Goal: Navigation & Orientation: Find specific page/section

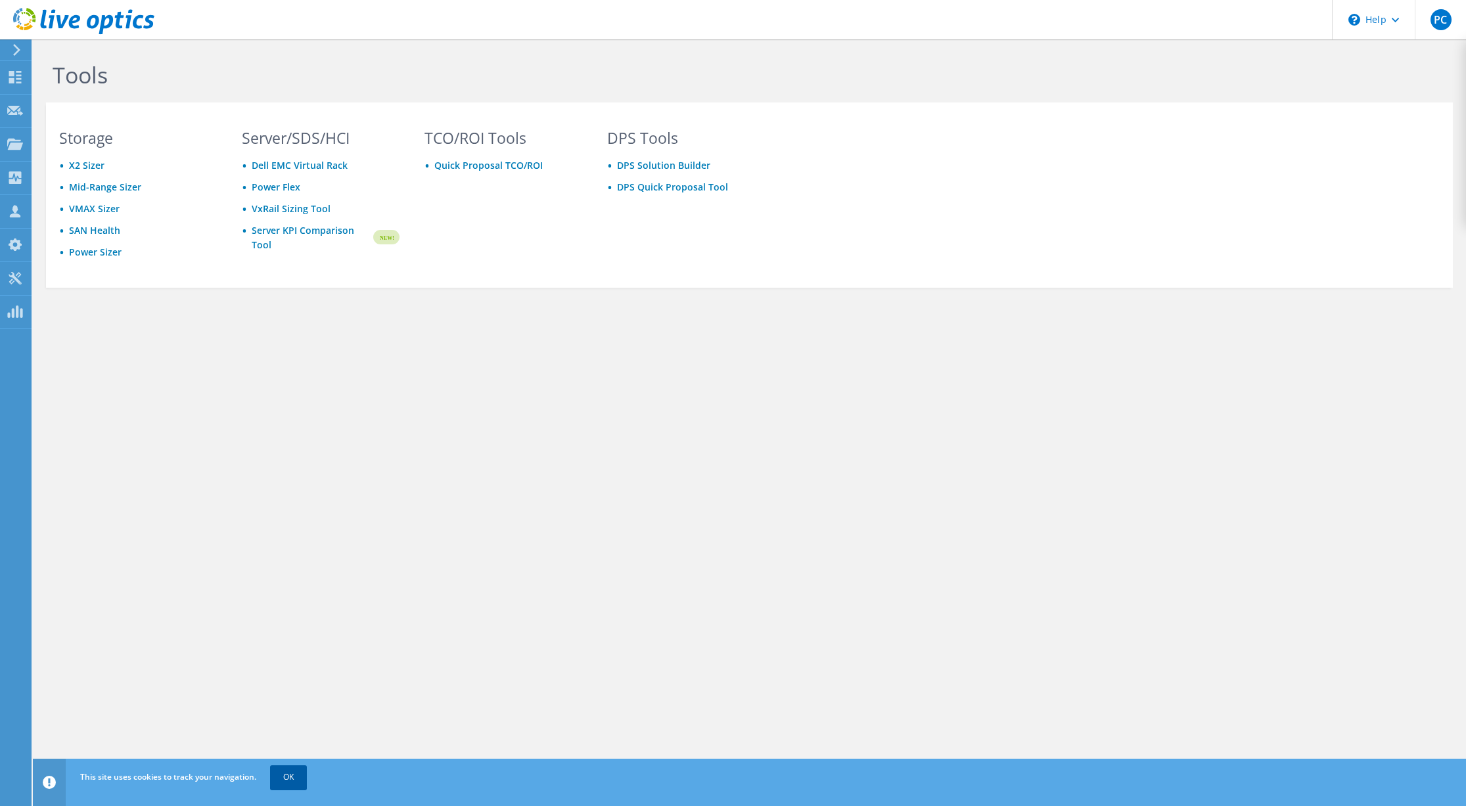
click at [289, 777] on link "OK" at bounding box center [288, 777] width 37 height 24
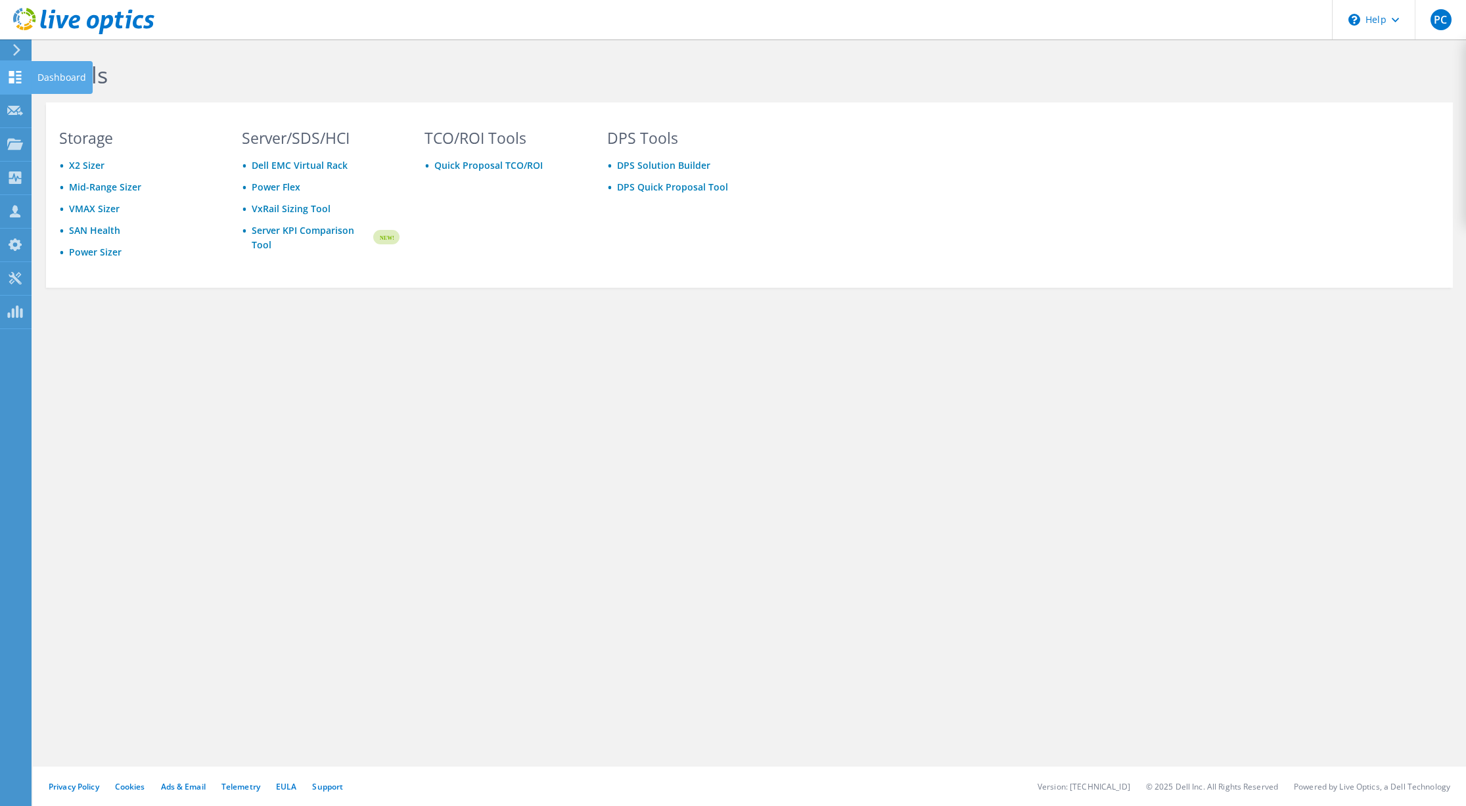
click at [14, 79] on icon at bounding box center [15, 77] width 16 height 12
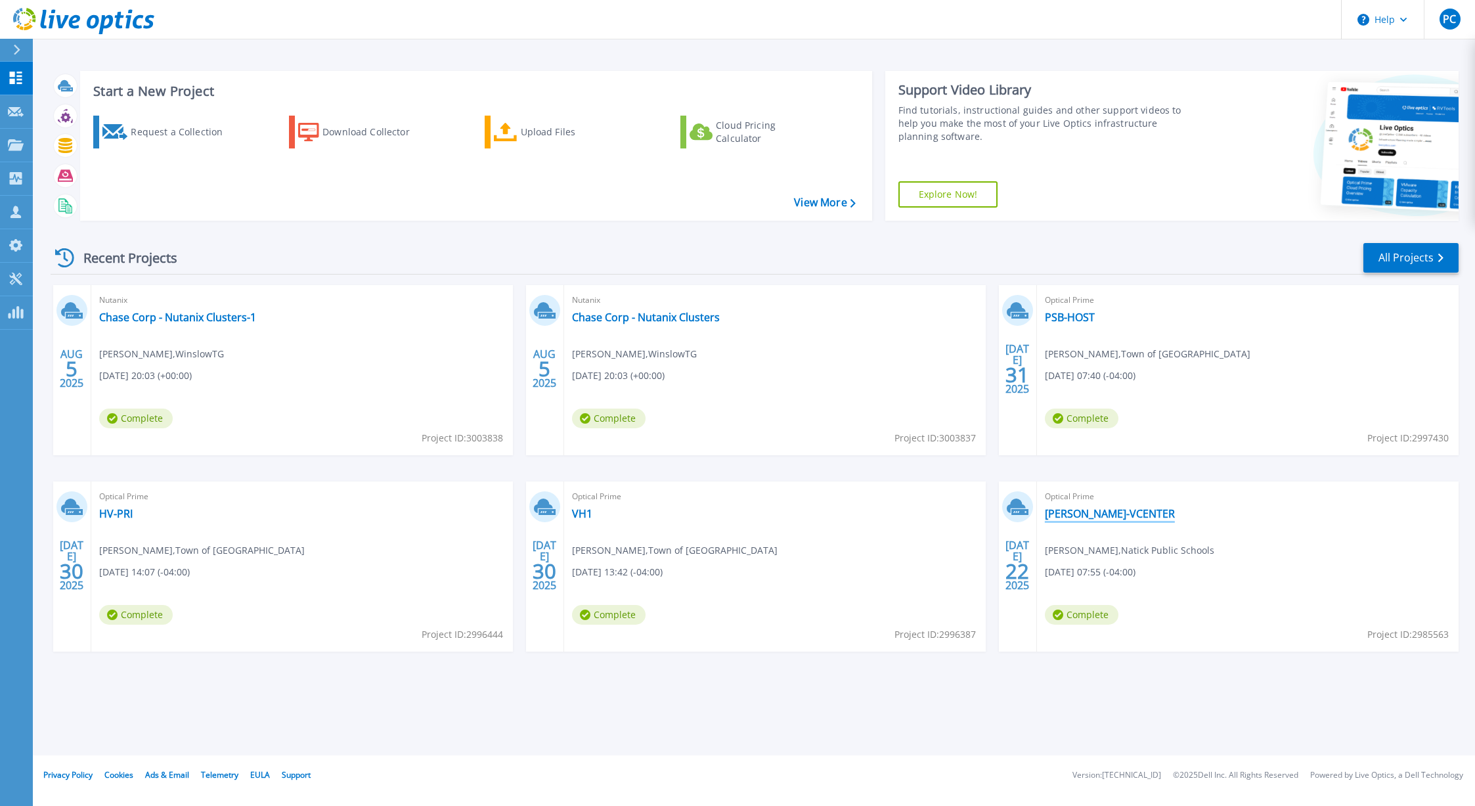
click at [1079, 512] on link "[PERSON_NAME]-VCENTER" at bounding box center [1110, 513] width 130 height 13
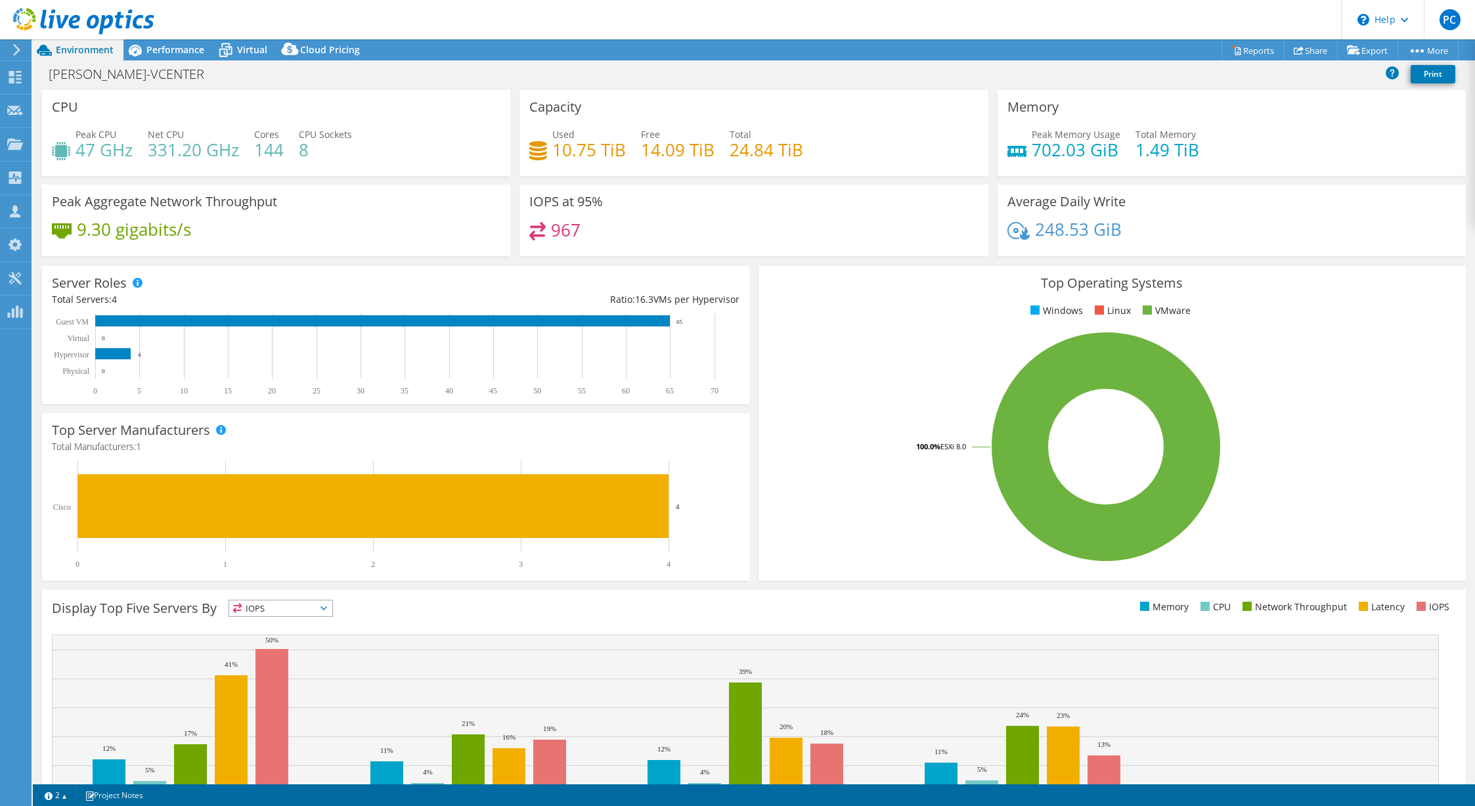
click at [158, 94] on div "CPU Peak CPU 47 GHz Net CPU 331.20 GHz Cores 144 CPU Sockets 8" at bounding box center [276, 133] width 468 height 86
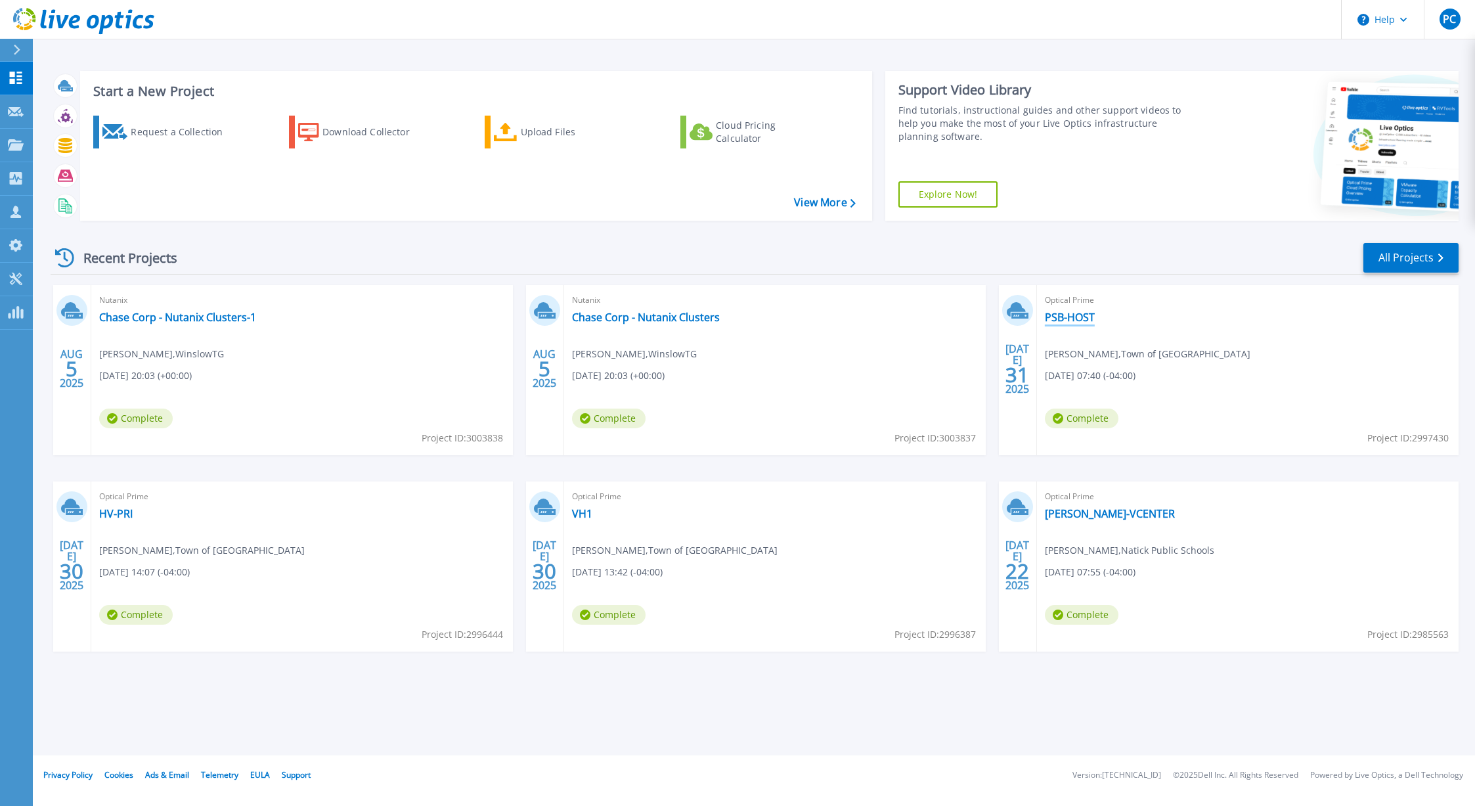
click at [1055, 318] on link "PSB-HOST" at bounding box center [1070, 317] width 50 height 13
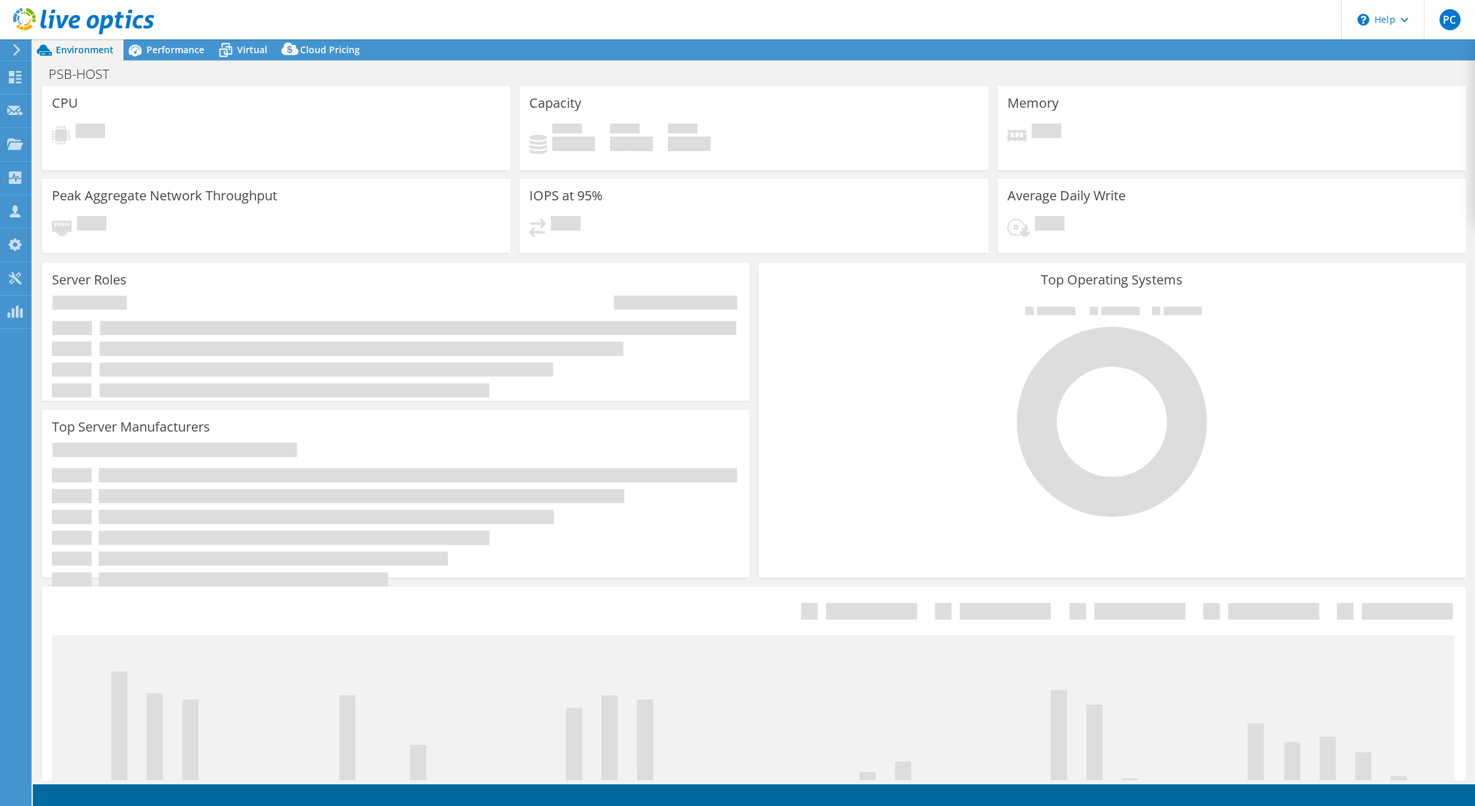
select select "USD"
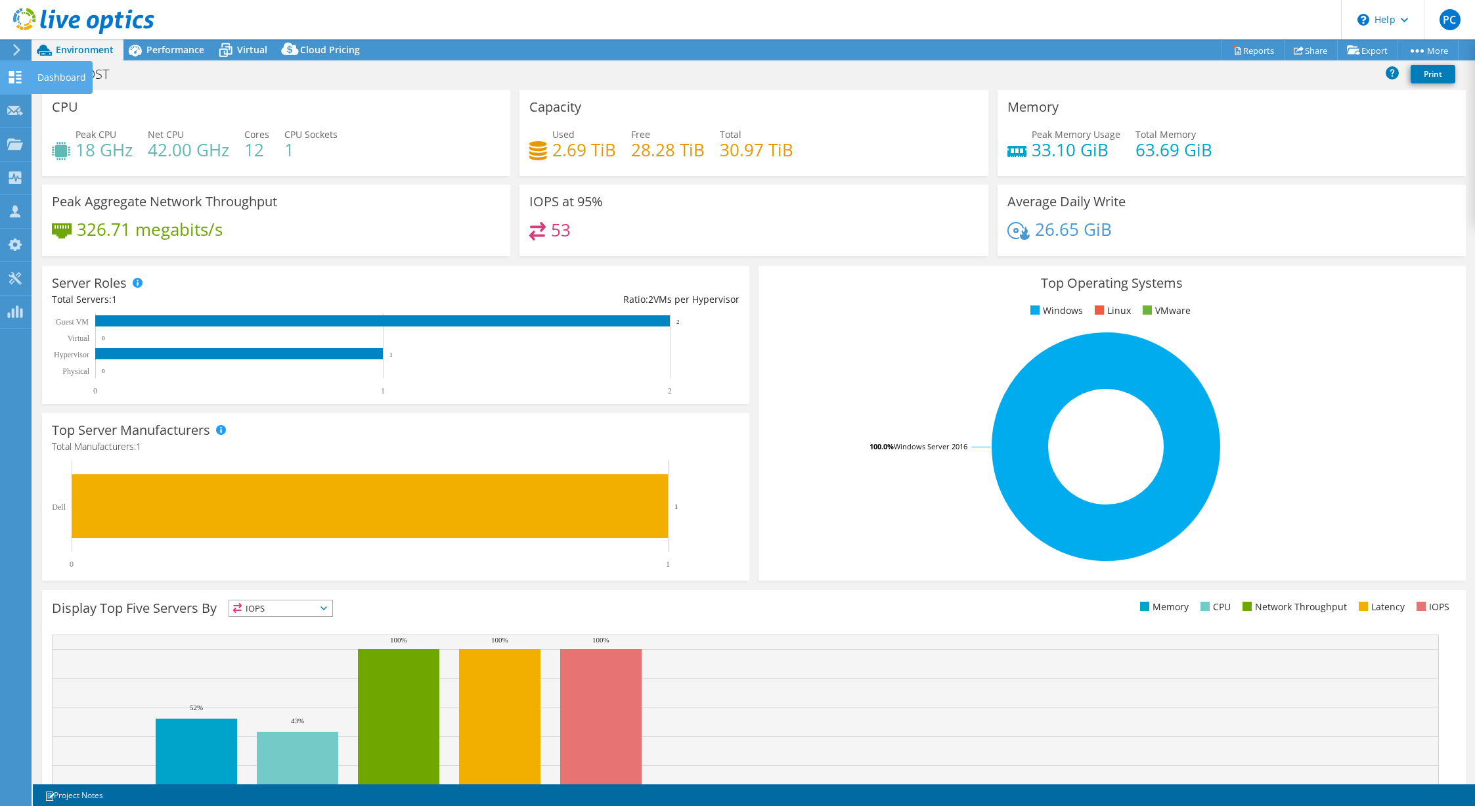
click at [14, 74] on icon at bounding box center [15, 77] width 16 height 12
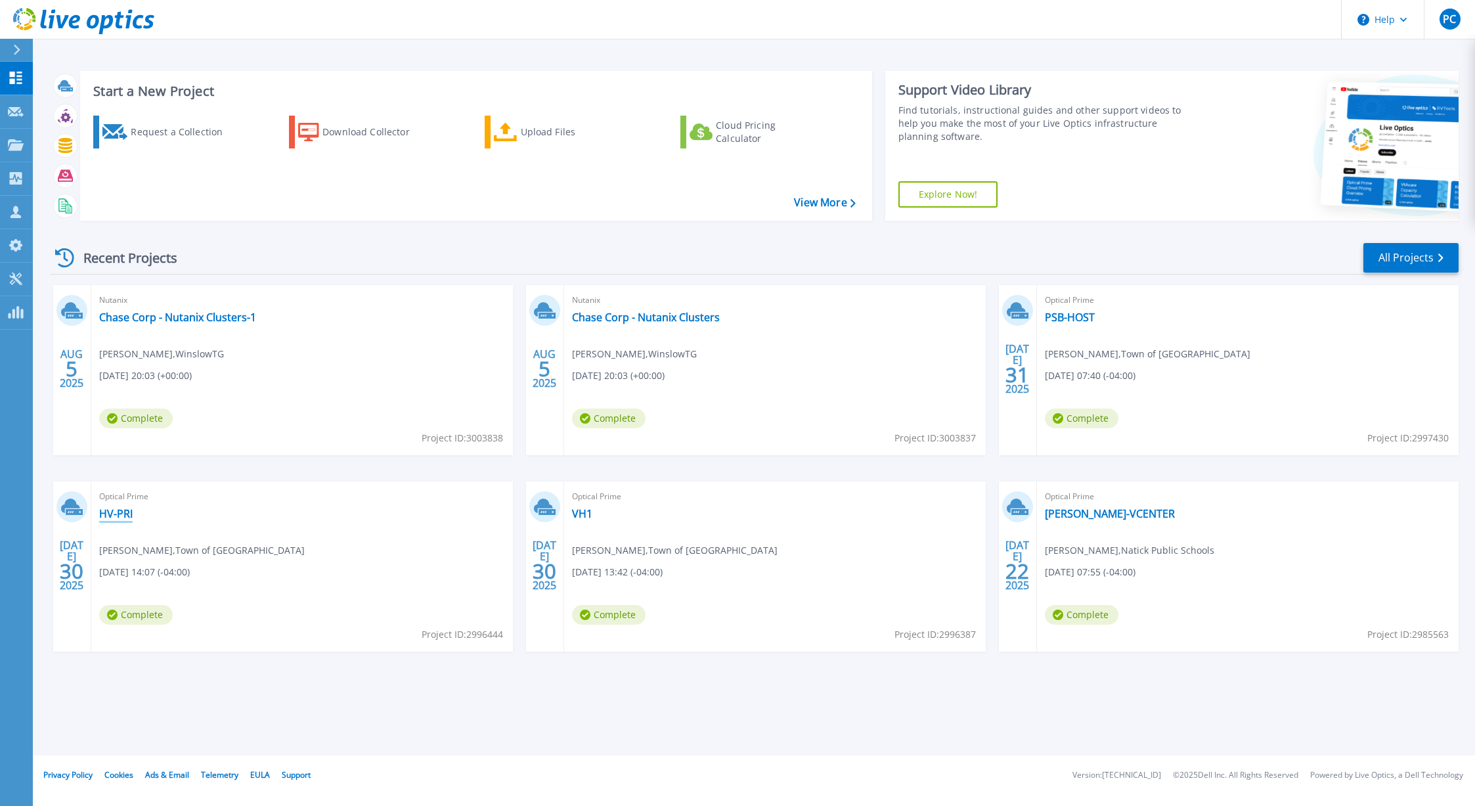
click at [127, 514] on link "HV-PRI" at bounding box center [116, 513] width 34 height 13
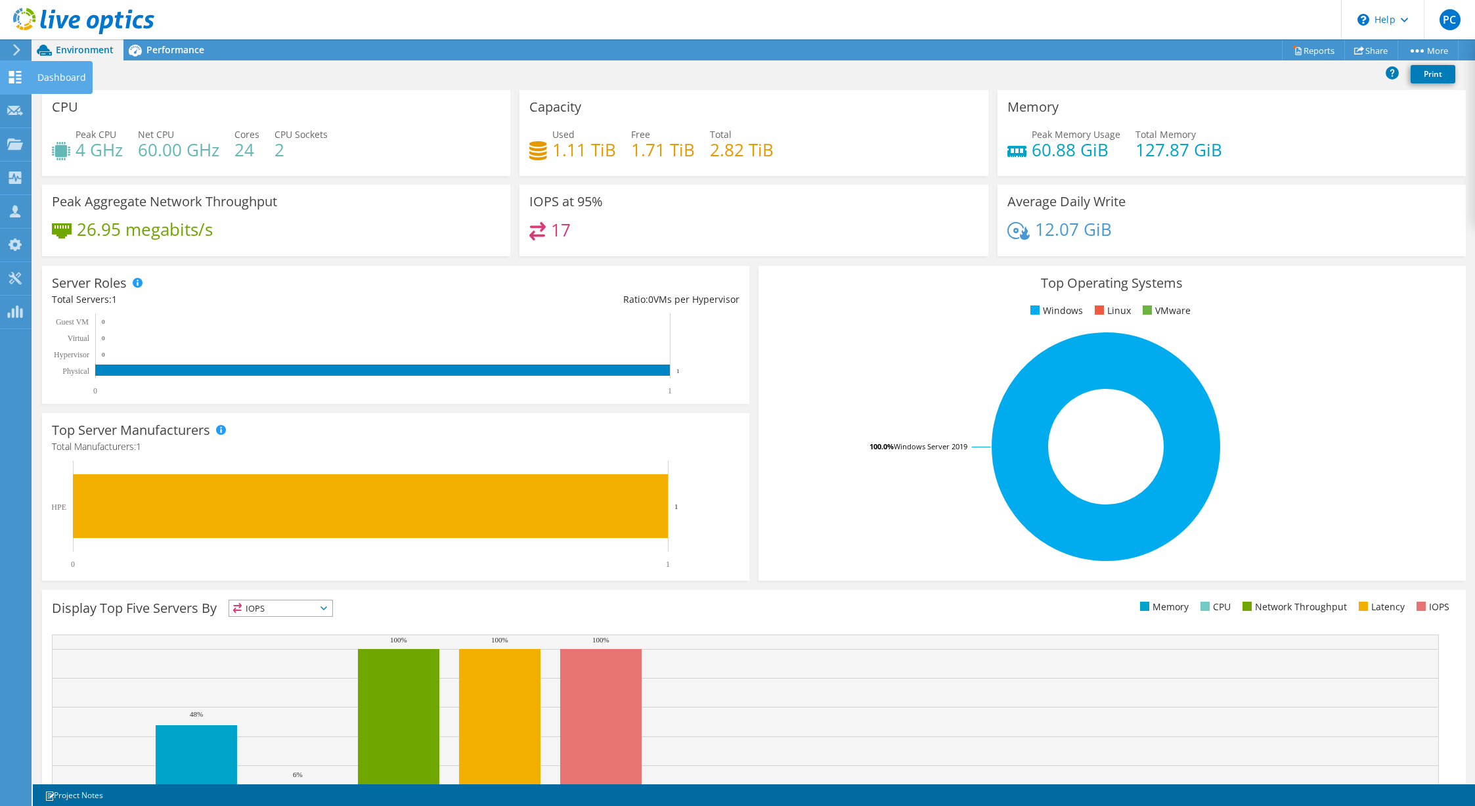
click at [10, 77] on icon at bounding box center [15, 77] width 16 height 12
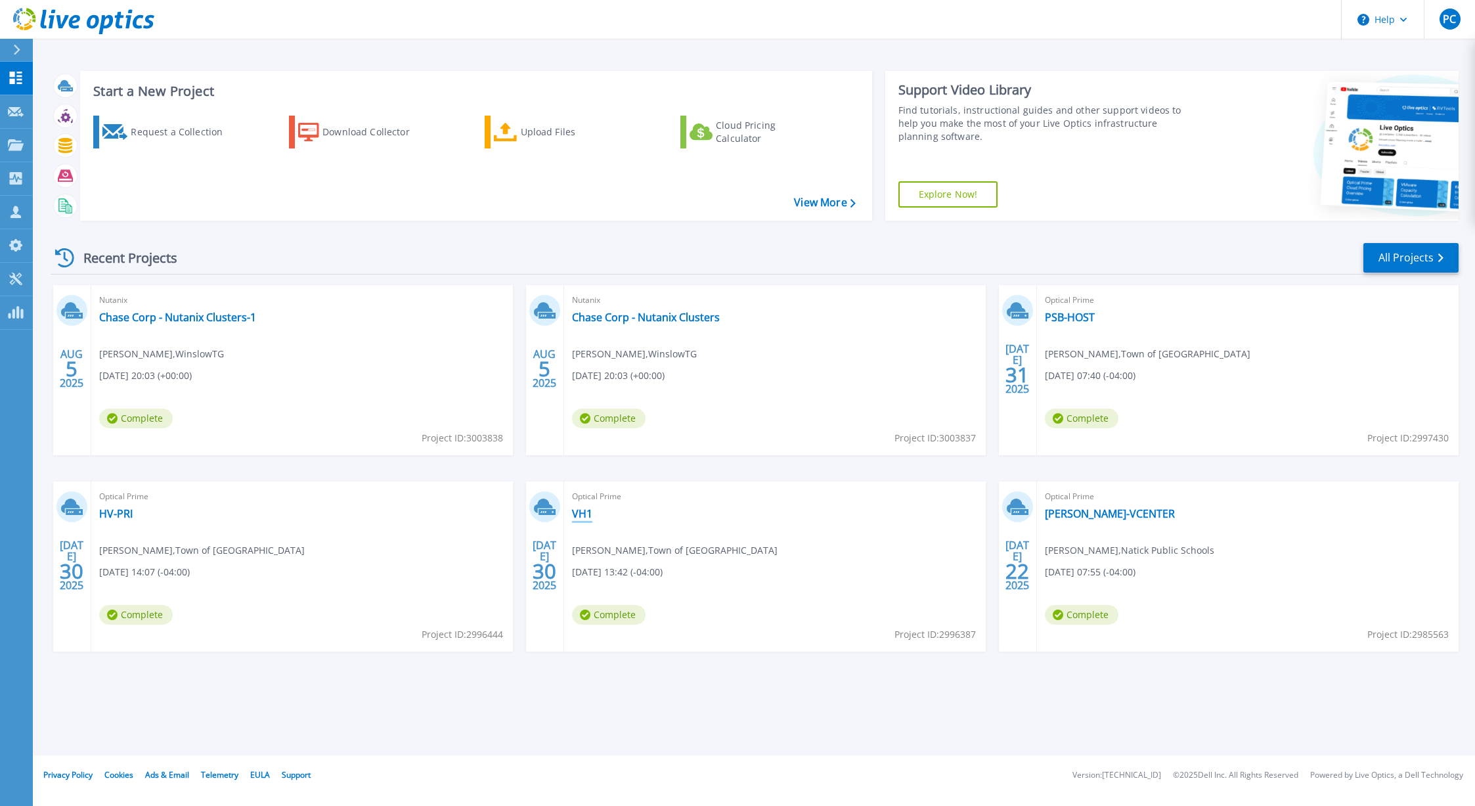
click at [575, 516] on link "VH1" at bounding box center [582, 513] width 20 height 13
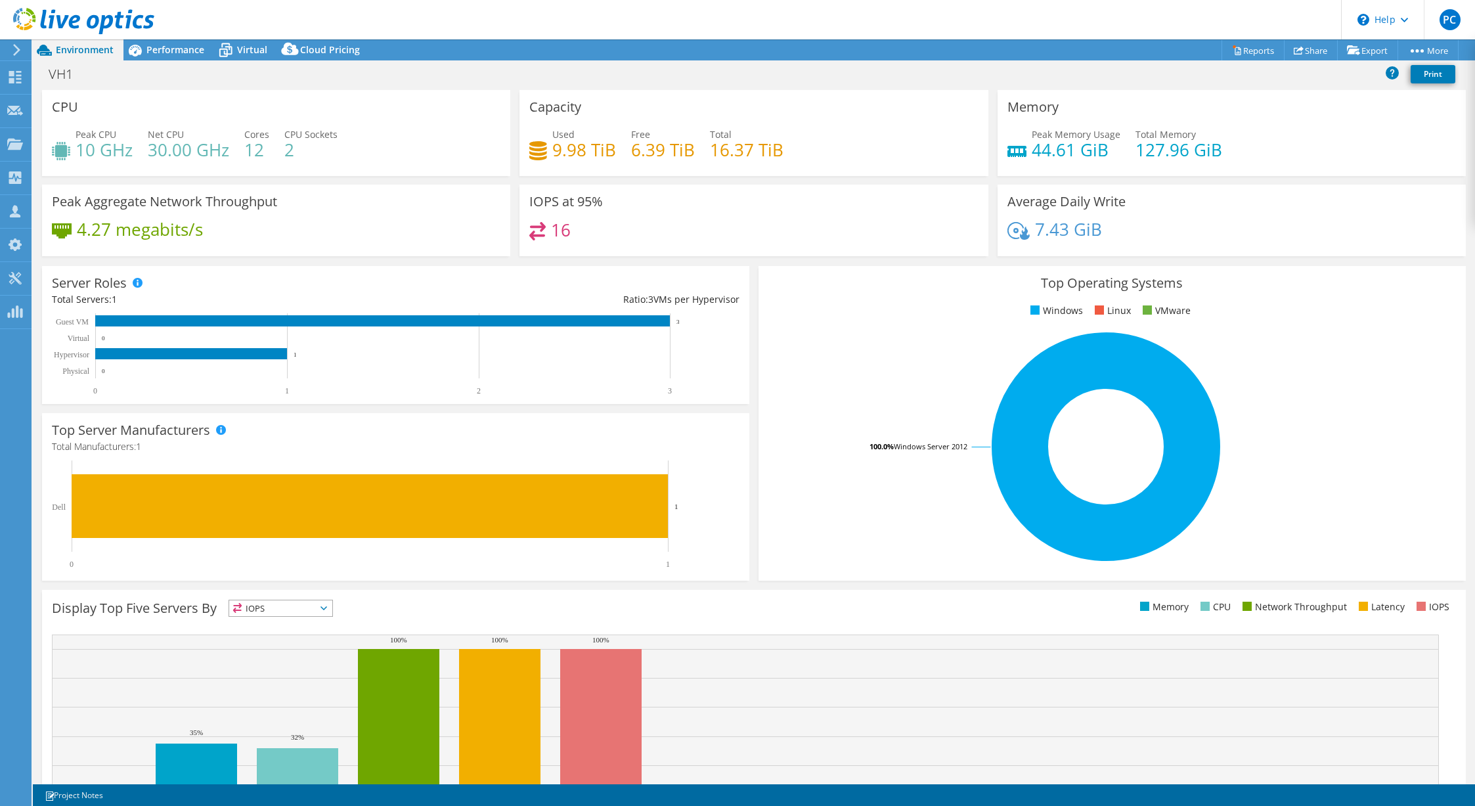
select select "USD"
click at [14, 277] on use at bounding box center [15, 278] width 12 height 12
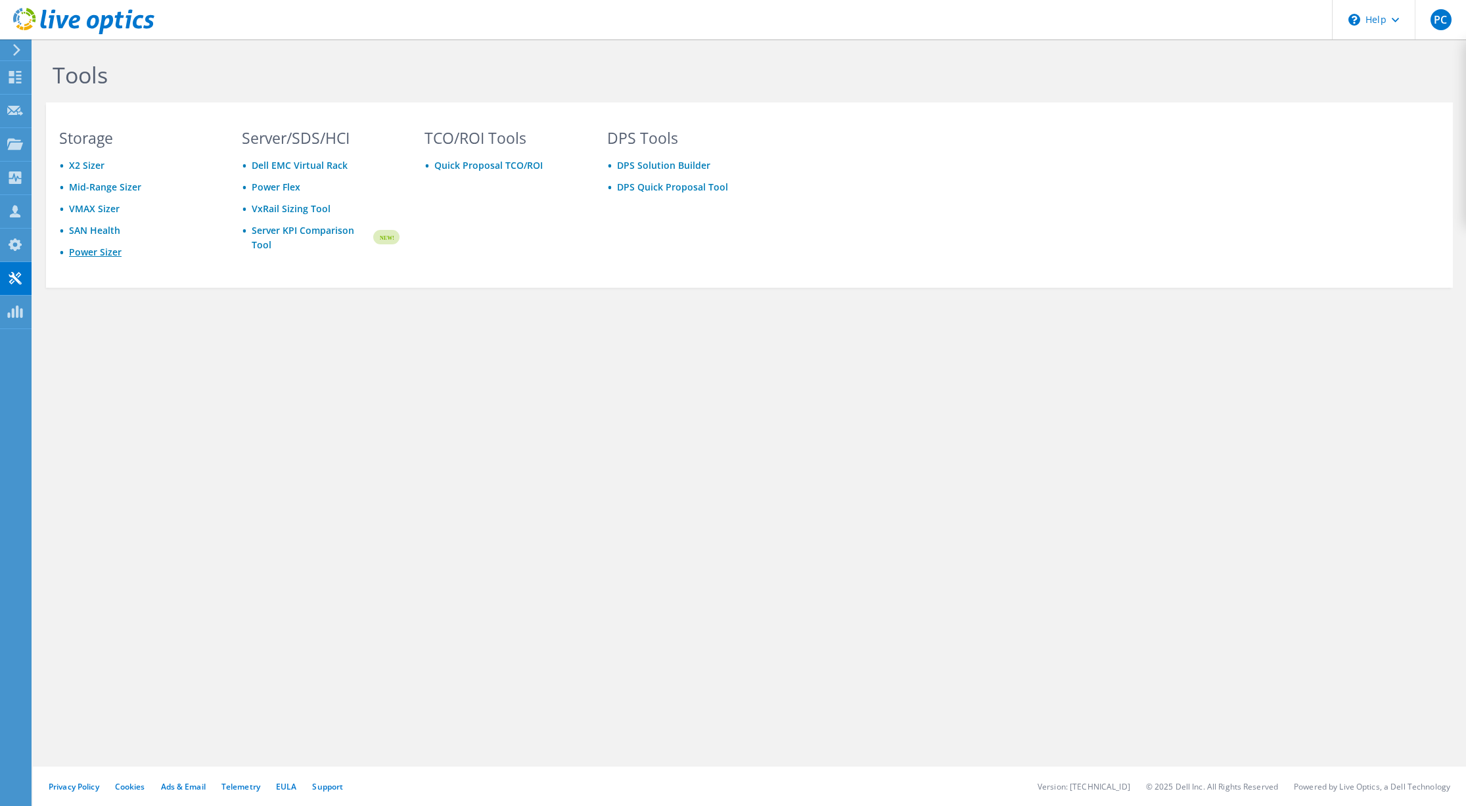
click at [83, 252] on link "Power Sizer" at bounding box center [95, 252] width 53 height 12
